Goal: Information Seeking & Learning: Learn about a topic

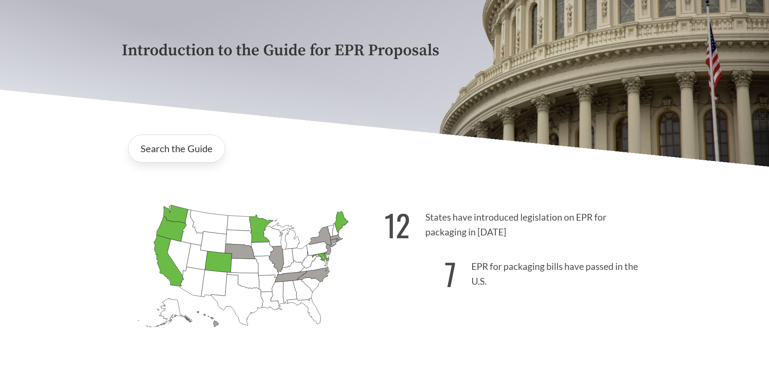
scroll to position [123, 0]
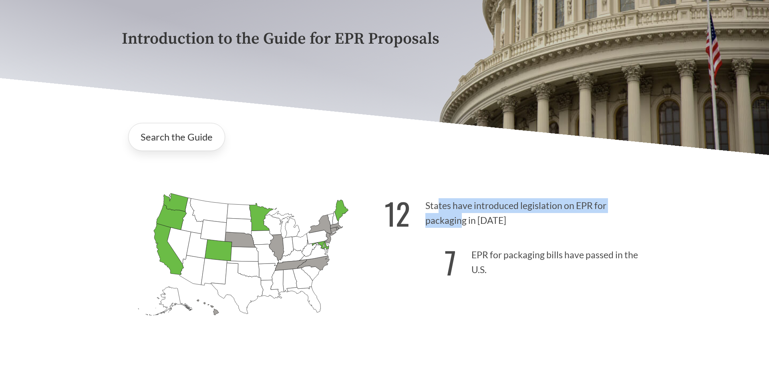
drag, startPoint x: 440, startPoint y: 208, endPoint x: 466, endPoint y: 224, distance: 30.7
click at [463, 224] on p "12 States have introduced legislation on EPR for packaging in [DATE]" at bounding box center [516, 210] width 263 height 49
click at [488, 224] on p "12 States have introduced legislation on EPR for packaging in [DATE]" at bounding box center [516, 210] width 263 height 49
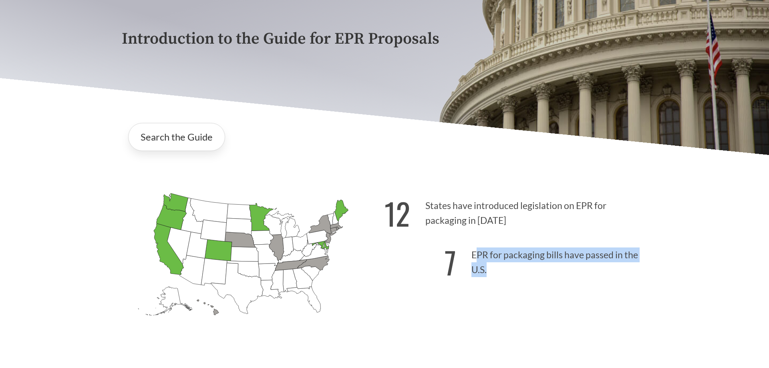
drag, startPoint x: 489, startPoint y: 258, endPoint x: 494, endPoint y: 265, distance: 8.6
click at [494, 264] on p "7 EPR for packaging bills have passed in the U.S." at bounding box center [516, 260] width 263 height 49
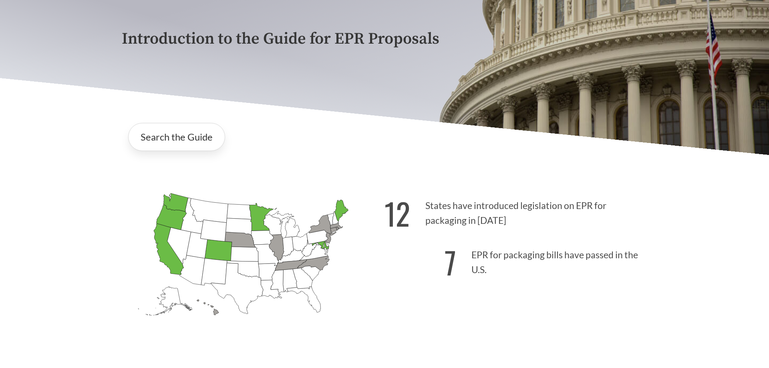
click at [505, 268] on p "7 EPR for packaging bills have passed in the U.S." at bounding box center [516, 260] width 263 height 49
click at [171, 218] on icon "[US_STATE] Passed: 1" at bounding box center [172, 217] width 30 height 25
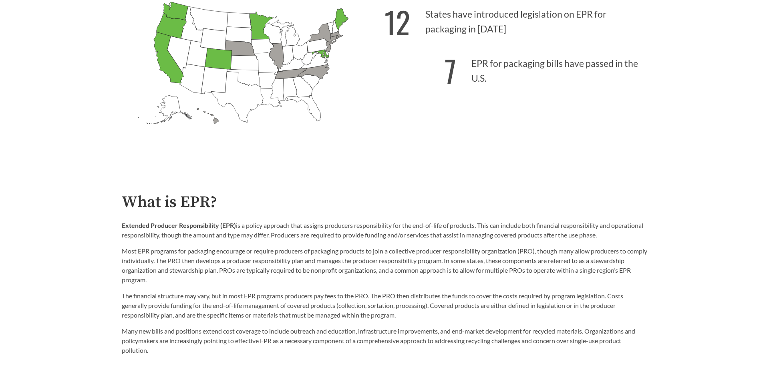
scroll to position [327, 0]
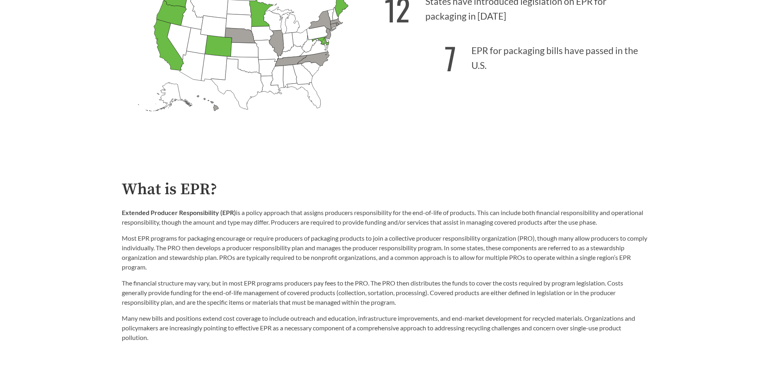
click at [257, 216] on p "Extended Producer Responsibility (EPR) is a policy approach that assigns produc…" at bounding box center [385, 217] width 526 height 19
drag, startPoint x: 135, startPoint y: 240, endPoint x: 179, endPoint y: 240, distance: 44.9
click at [177, 240] on p "Most EPR programs for packaging encourage or require producers of packaging pro…" at bounding box center [385, 253] width 526 height 38
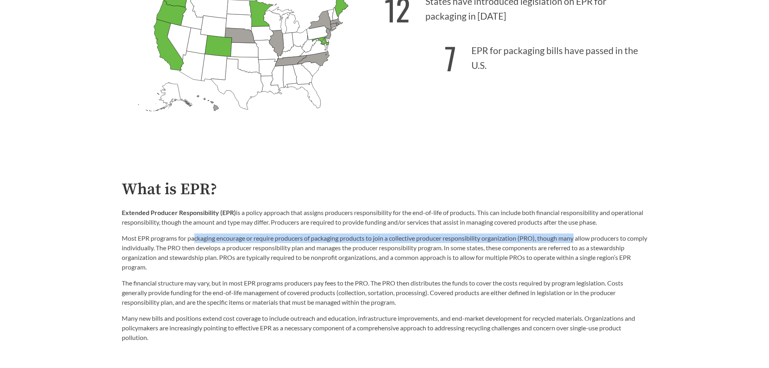
drag, startPoint x: 194, startPoint y: 238, endPoint x: 581, endPoint y: 240, distance: 386.2
click at [581, 240] on p "Most EPR programs for packaging encourage or require producers of packaging pro…" at bounding box center [385, 253] width 526 height 38
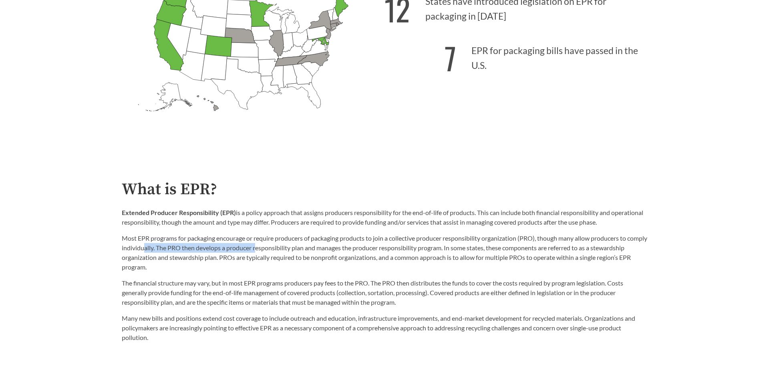
drag, startPoint x: 178, startPoint y: 251, endPoint x: 278, endPoint y: 246, distance: 99.9
click at [278, 246] on p "Most EPR programs for packaging encourage or require producers of packaging pro…" at bounding box center [385, 253] width 526 height 38
drag, startPoint x: 297, startPoint y: 248, endPoint x: 388, endPoint y: 248, distance: 90.5
click at [387, 248] on p "Most EPR programs for packaging encourage or require producers of packaging pro…" at bounding box center [385, 253] width 526 height 38
drag, startPoint x: 434, startPoint y: 249, endPoint x: 477, endPoint y: 248, distance: 42.9
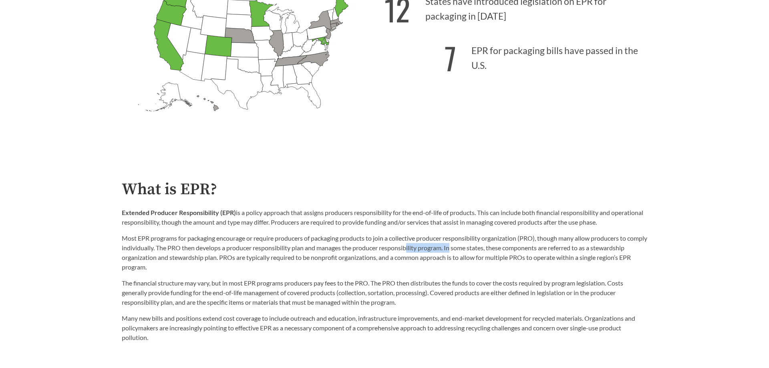
click at [475, 248] on p "Most EPR programs for packaging encourage or require producers of packaging pro…" at bounding box center [385, 253] width 526 height 38
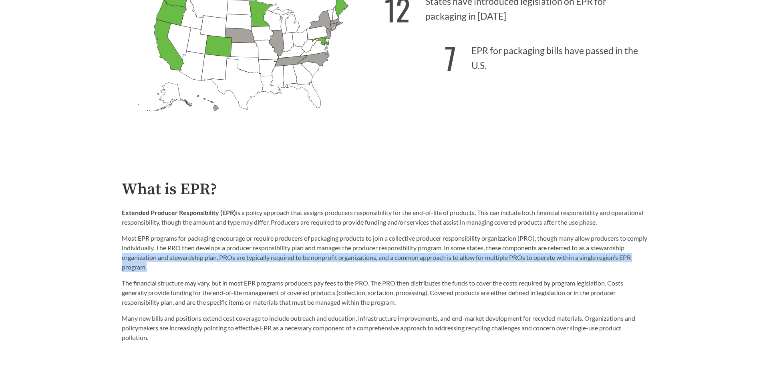
drag, startPoint x: 171, startPoint y: 257, endPoint x: 212, endPoint y: 264, distance: 40.8
click at [212, 264] on p "Most EPR programs for packaging encourage or require producers of packaging pro…" at bounding box center [385, 253] width 526 height 38
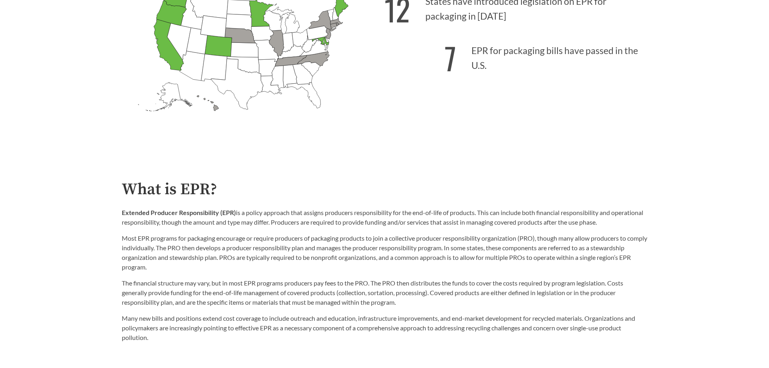
click at [206, 244] on p "Most EPR programs for packaging encourage or require producers of packaging pro…" at bounding box center [385, 253] width 526 height 38
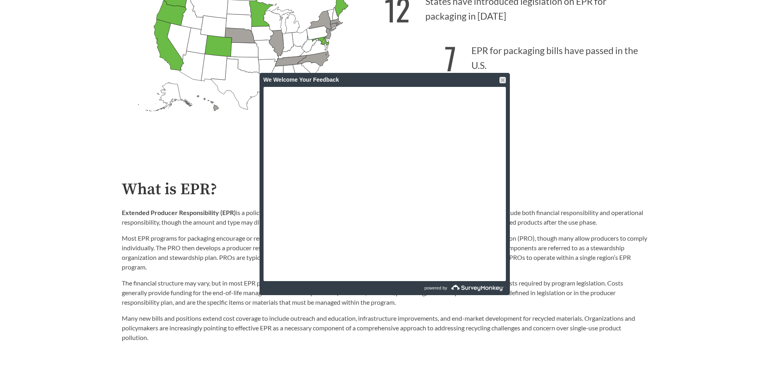
drag, startPoint x: 481, startPoint y: 318, endPoint x: 484, endPoint y: 284, distance: 33.3
click at [481, 316] on p "Many new bills and positions extend cost coverage to include outreach and educa…" at bounding box center [385, 328] width 526 height 29
click at [502, 78] on div at bounding box center [503, 80] width 6 height 6
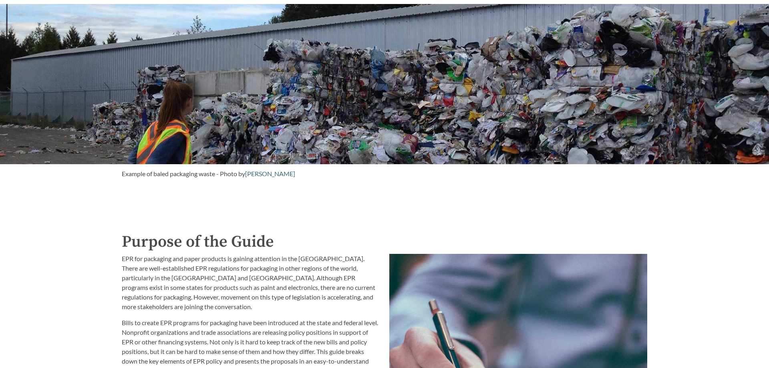
scroll to position [776, 0]
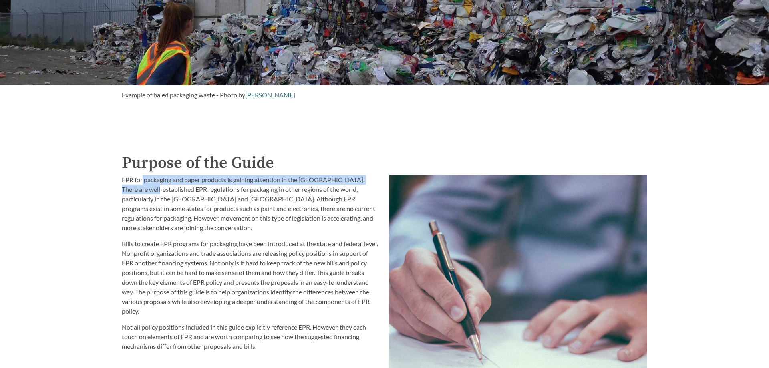
drag, startPoint x: 143, startPoint y: 175, endPoint x: 143, endPoint y: 185, distance: 10.0
click at [143, 185] on div "EPR for packaging and paper products is gaining attention in the [GEOGRAPHIC_DA…" at bounding box center [251, 341] width 268 height 342
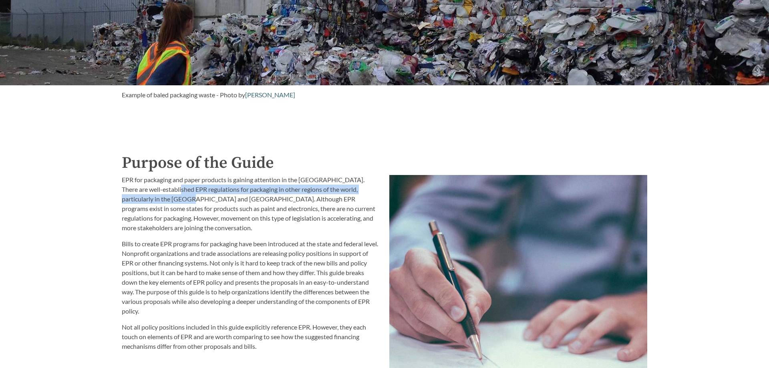
drag, startPoint x: 168, startPoint y: 190, endPoint x: 166, endPoint y: 199, distance: 8.6
click at [166, 199] on p "EPR for packaging and paper products is gaining attention in the [GEOGRAPHIC_DA…" at bounding box center [251, 204] width 258 height 58
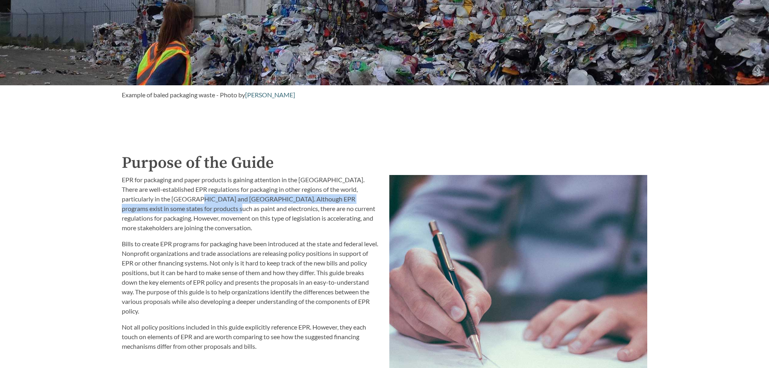
drag, startPoint x: 171, startPoint y: 197, endPoint x: 174, endPoint y: 207, distance: 10.9
click at [174, 207] on p "EPR for packaging and paper products is gaining attention in the [GEOGRAPHIC_DA…" at bounding box center [251, 204] width 258 height 58
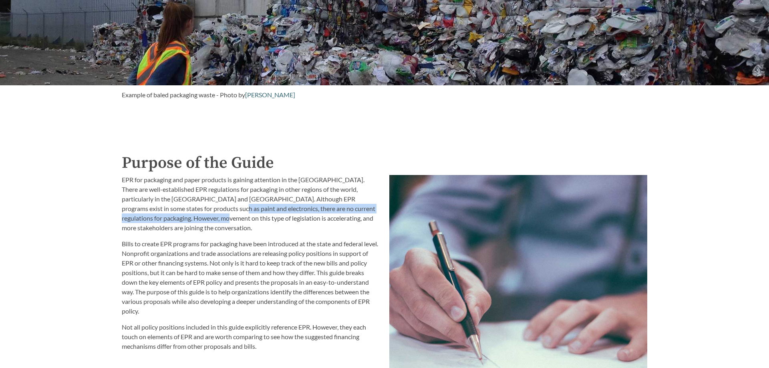
drag, startPoint x: 181, startPoint y: 209, endPoint x: 182, endPoint y: 215, distance: 6.2
click at [182, 215] on p "EPR for packaging and paper products is gaining attention in the [GEOGRAPHIC_DA…" at bounding box center [251, 204] width 258 height 58
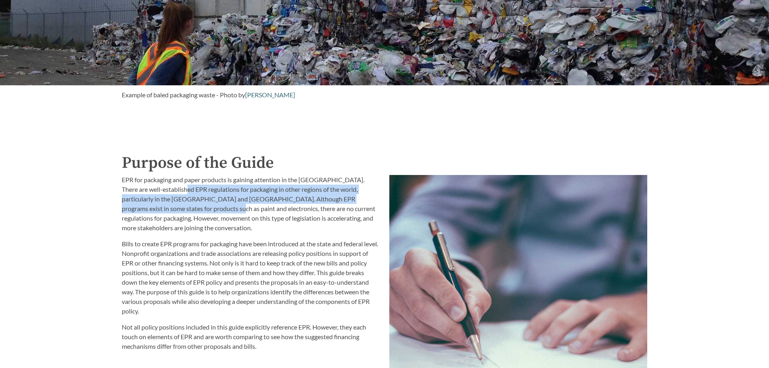
click at [175, 208] on p "EPR for packaging and paper products is gaining attention in the [GEOGRAPHIC_DA…" at bounding box center [251, 204] width 258 height 58
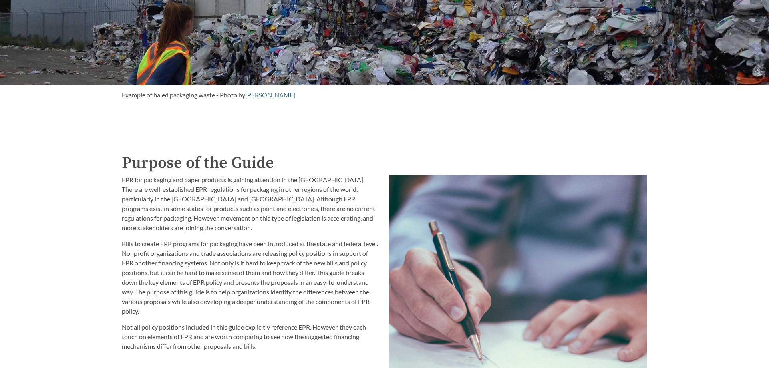
click at [278, 230] on p "EPR for packaging and paper products is gaining attention in the [GEOGRAPHIC_DA…" at bounding box center [251, 204] width 258 height 58
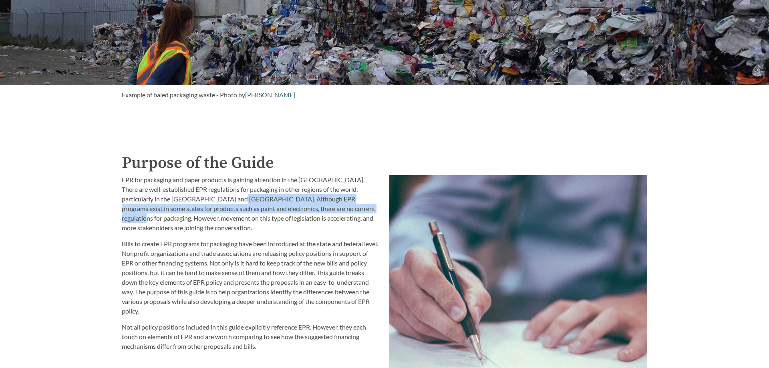
drag, startPoint x: 214, startPoint y: 198, endPoint x: 336, endPoint y: 212, distance: 122.9
click at [336, 212] on p "EPR for packaging and paper products is gaining attention in the [GEOGRAPHIC_DA…" at bounding box center [251, 204] width 258 height 58
copy p ". Although EPR programs exist in some states for products such as paint and ele…"
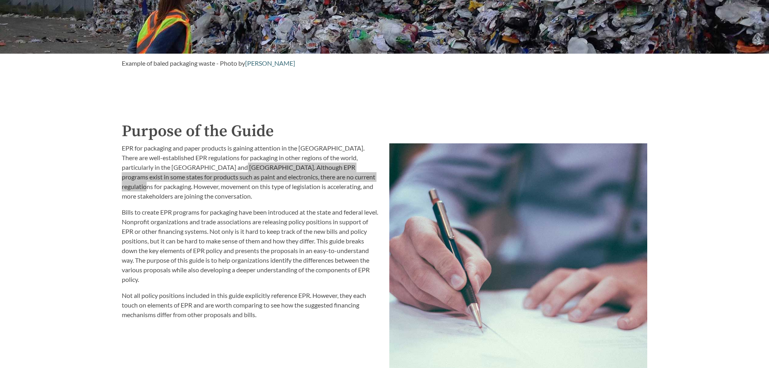
scroll to position [899, 0]
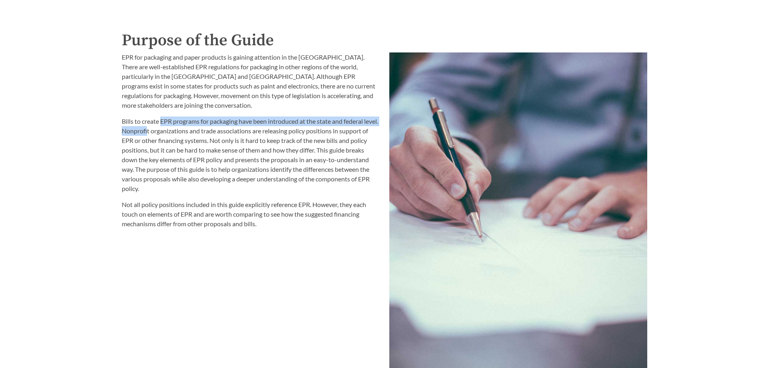
drag, startPoint x: 163, startPoint y: 120, endPoint x: 163, endPoint y: 130, distance: 10.4
click at [163, 130] on p "Bills to create EPR programs for packaging have been introduced at the state an…" at bounding box center [251, 155] width 258 height 77
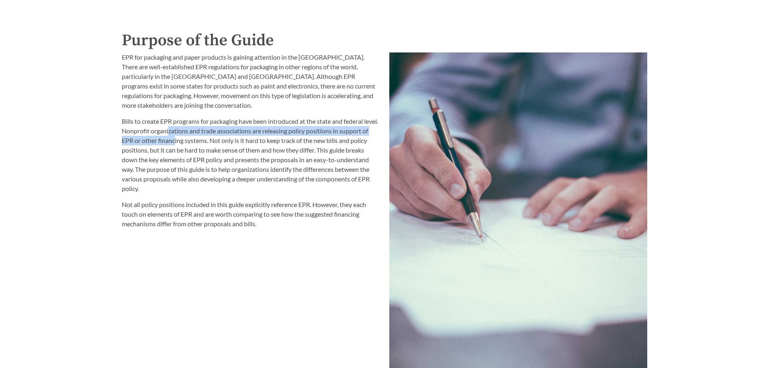
drag, startPoint x: 186, startPoint y: 132, endPoint x: 175, endPoint y: 148, distance: 19.1
click at [179, 145] on p "Bills to create EPR programs for packaging have been introduced at the state an…" at bounding box center [251, 155] width 258 height 77
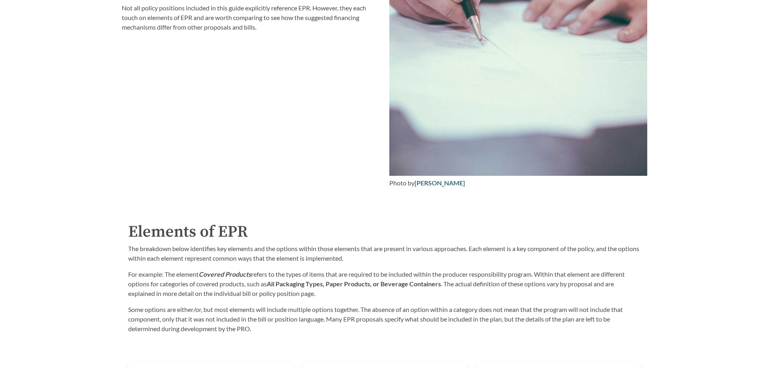
scroll to position [1144, 0]
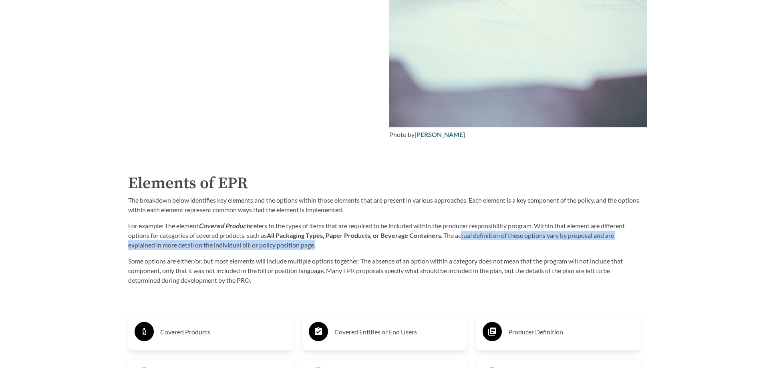
drag, startPoint x: 464, startPoint y: 235, endPoint x: 465, endPoint y: 246, distance: 10.9
click at [465, 246] on p "For example: The element Covered Products refers to the types of items that are…" at bounding box center [384, 235] width 513 height 29
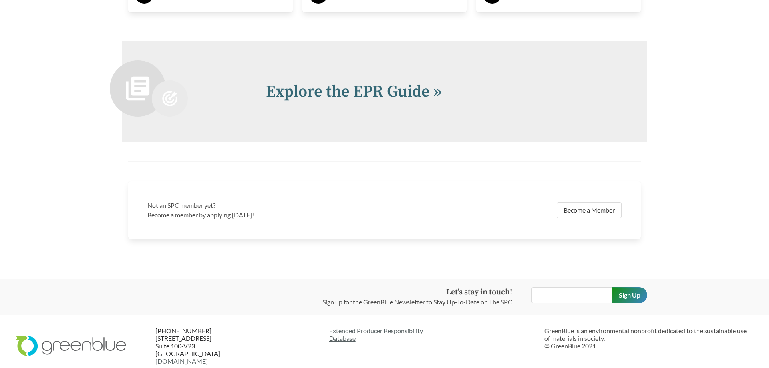
scroll to position [1757, 0]
